Goal: Navigation & Orientation: Find specific page/section

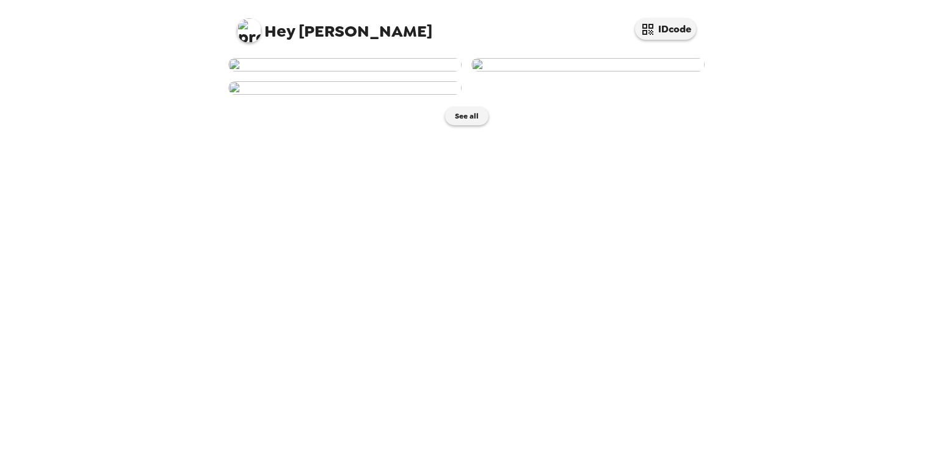
scroll to position [247, 0]
click at [469, 125] on button "See all" at bounding box center [466, 116] width 43 height 18
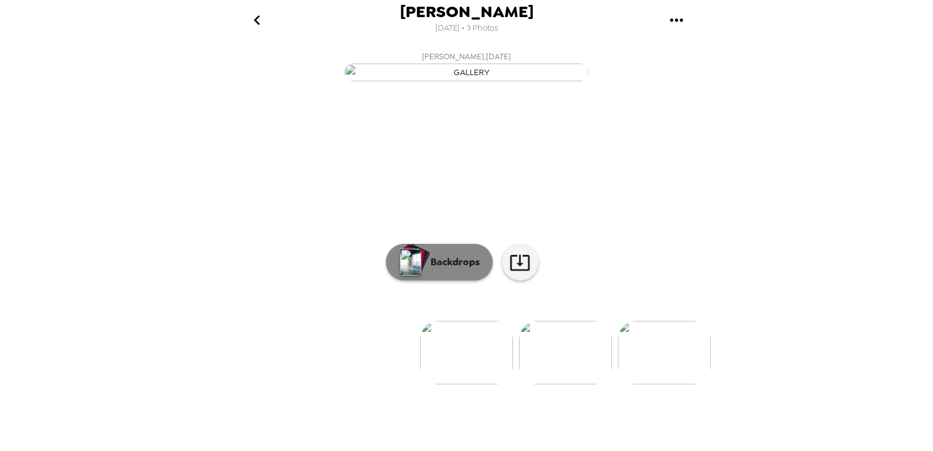
click at [461, 269] on p "Backdrops" at bounding box center [452, 262] width 56 height 15
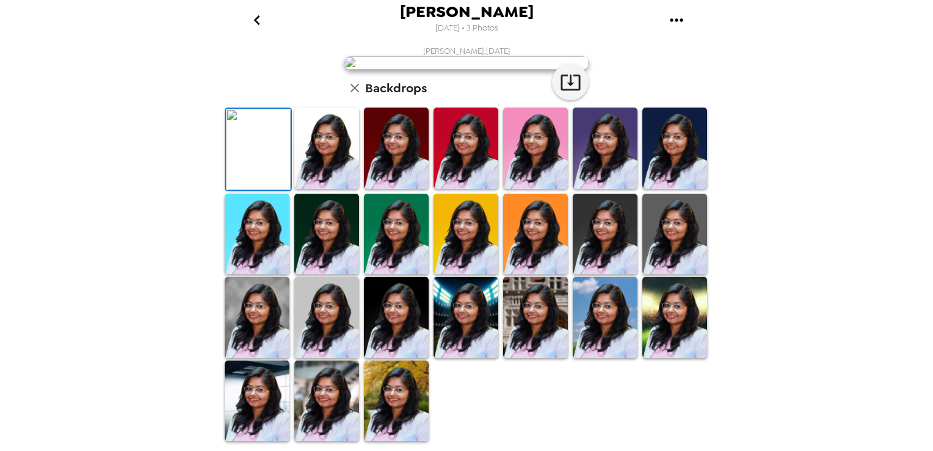
scroll to position [61, 0]
